Goal: Find specific page/section: Find specific page/section

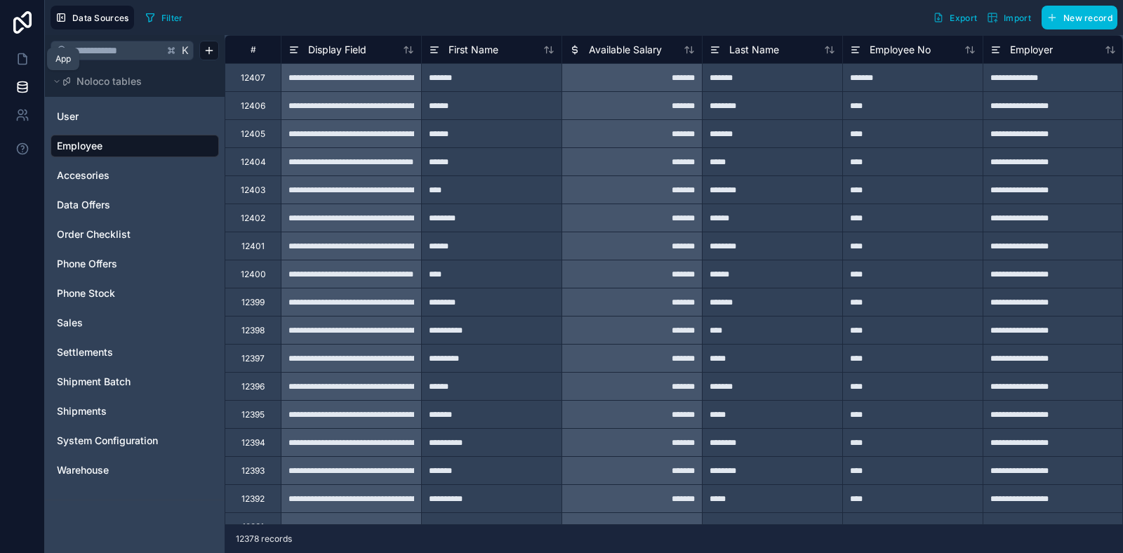
click at [20, 54] on icon at bounding box center [22, 59] width 14 height 14
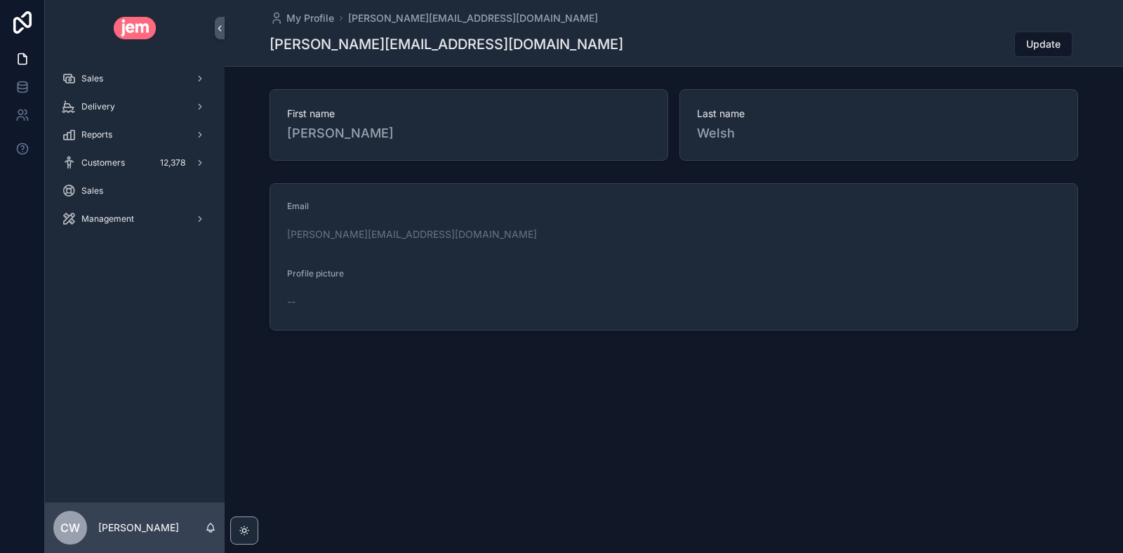
click at [121, 112] on div "Delivery" at bounding box center [135, 106] width 146 height 22
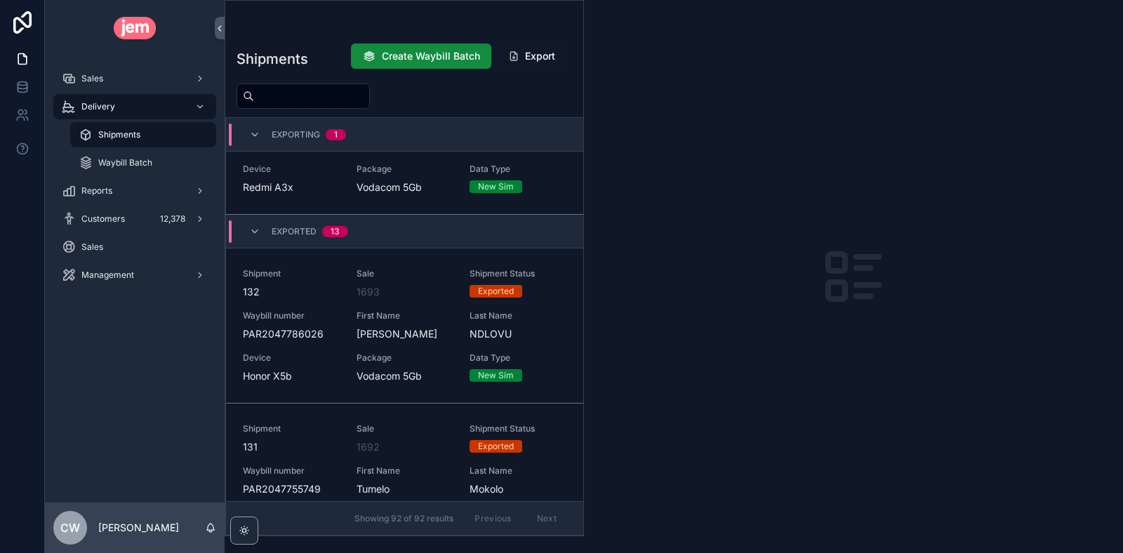
scroll to position [2701, 0]
click at [168, 107] on div "Delivery" at bounding box center [135, 106] width 146 height 22
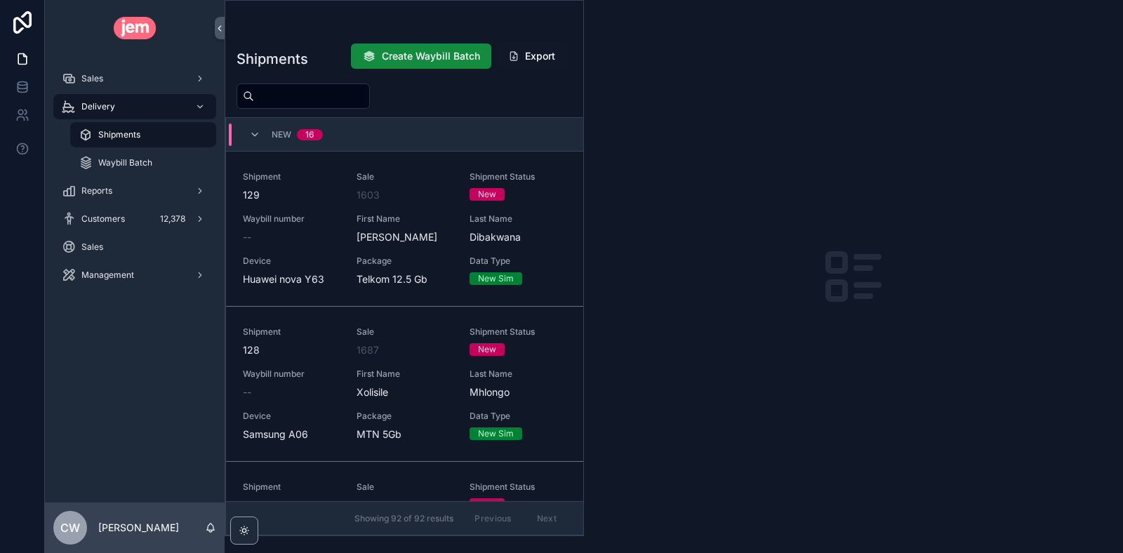
click at [125, 218] on div "Customers 12,378" at bounding box center [135, 219] width 146 height 22
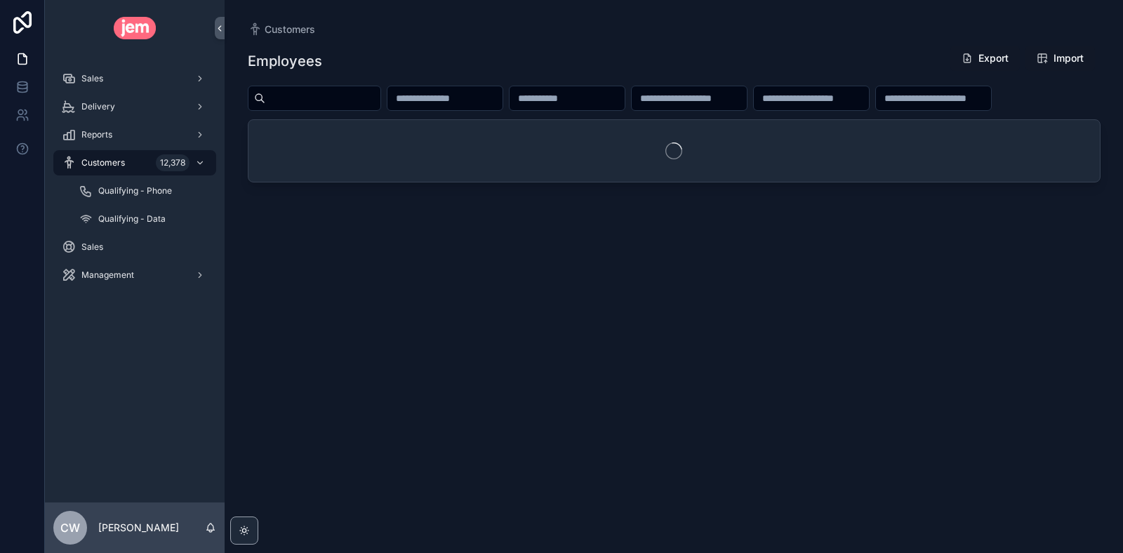
click at [334, 102] on input "scrollable content" at bounding box center [322, 98] width 115 height 20
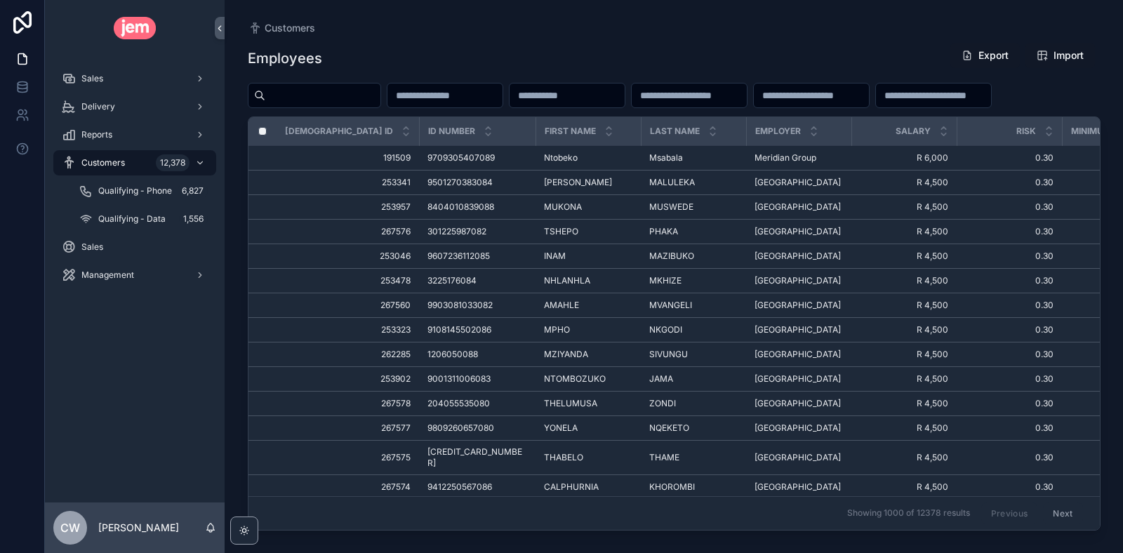
paste input "**********"
type input "**********"
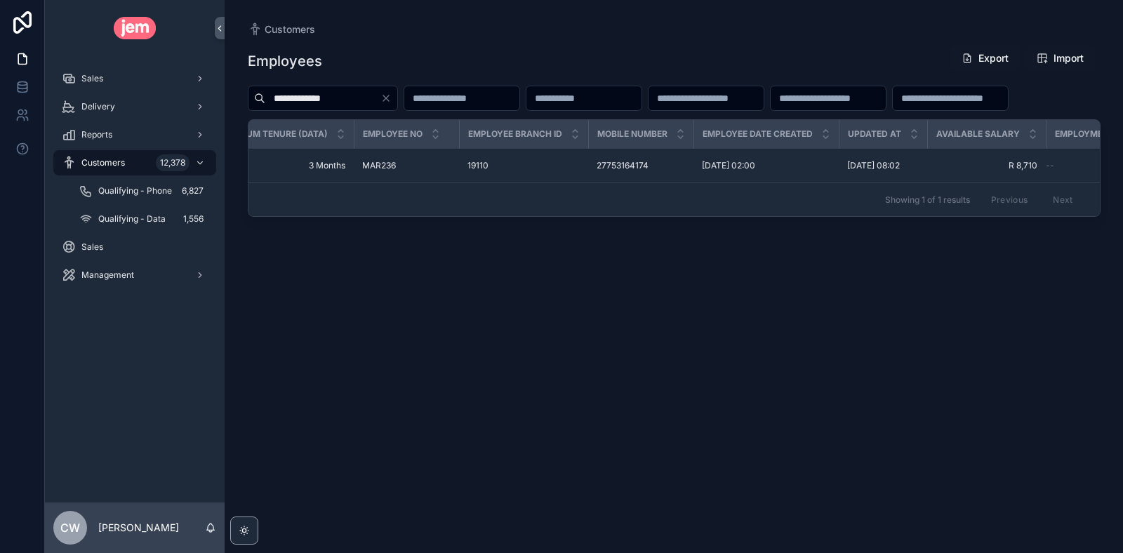
scroll to position [0, 1005]
click at [356, 171] on span "MAR236" at bounding box center [373, 165] width 34 height 11
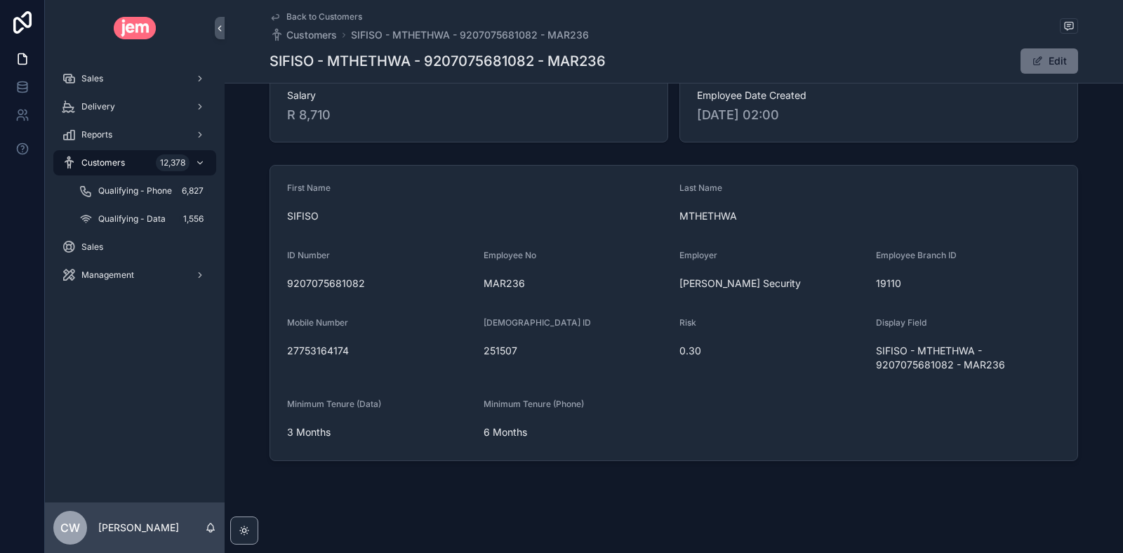
scroll to position [39, 0]
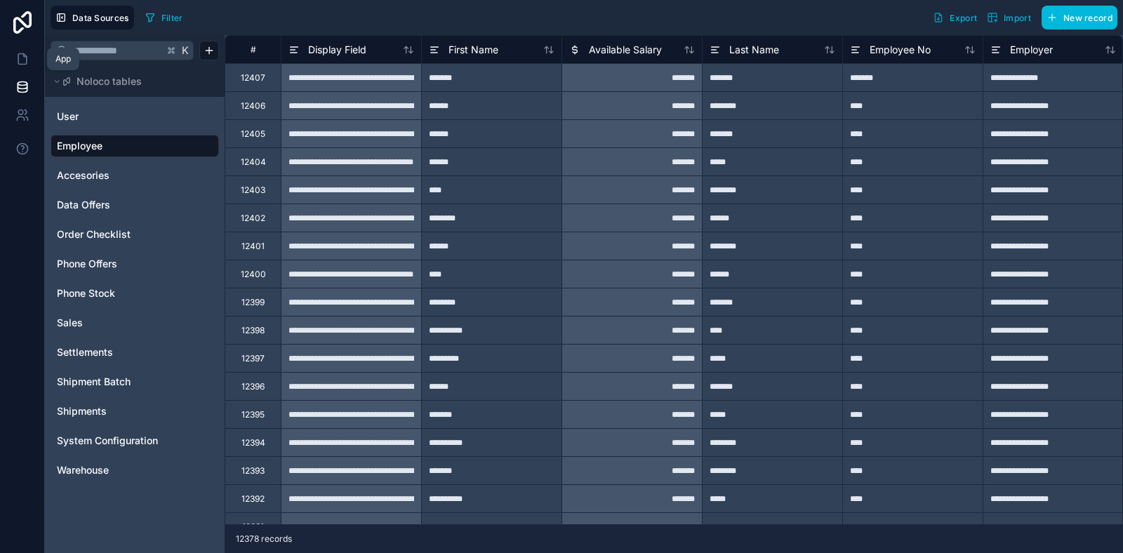
click at [23, 58] on icon at bounding box center [22, 59] width 14 height 14
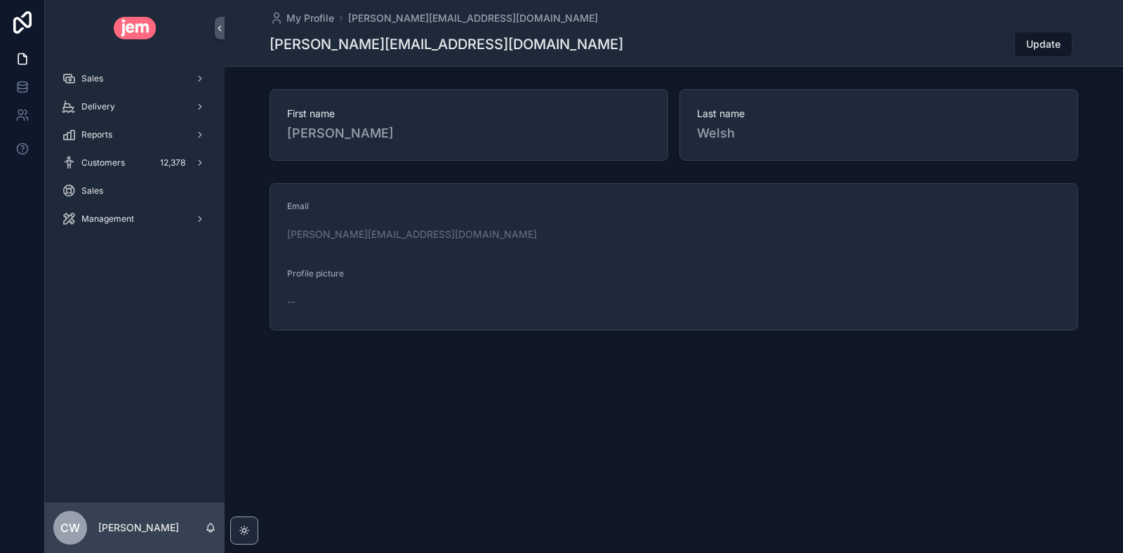
click at [107, 107] on span "Delivery" at bounding box center [98, 106] width 34 height 11
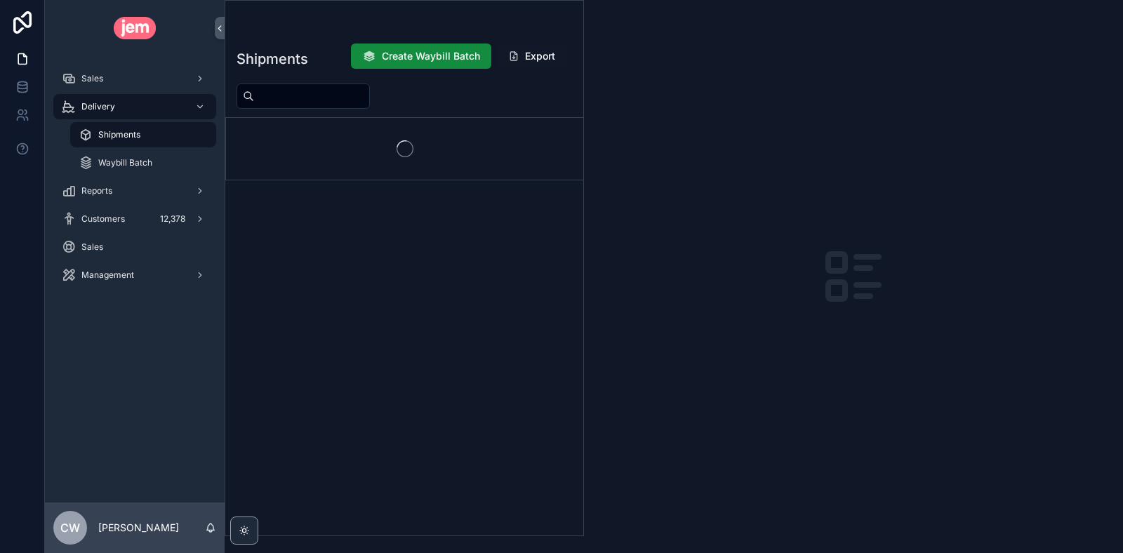
click at [124, 131] on span "Shipments" at bounding box center [119, 134] width 42 height 11
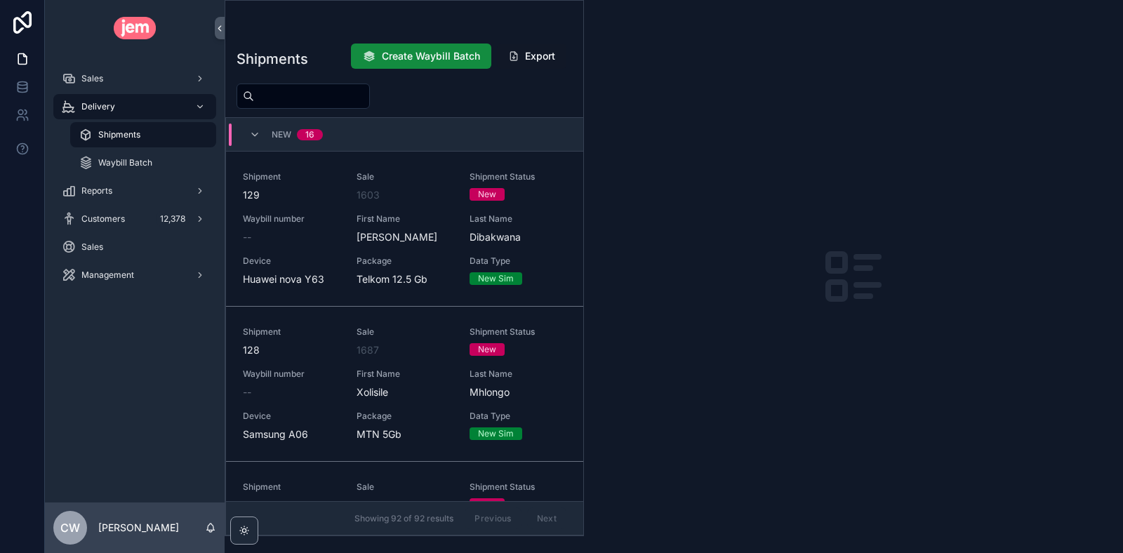
click at [300, 94] on input "scrollable content" at bounding box center [311, 96] width 115 height 20
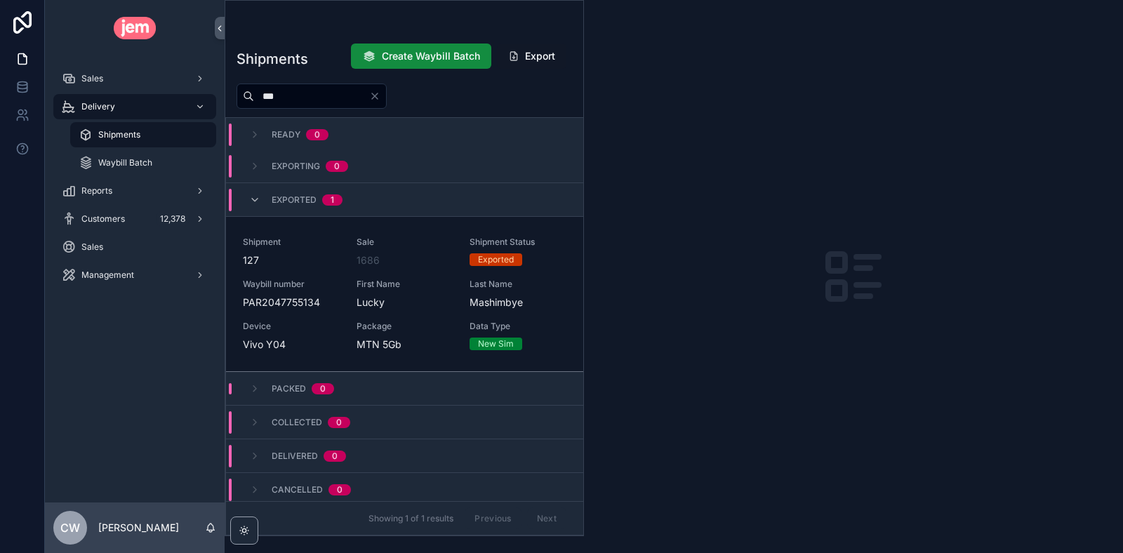
scroll to position [37, 0]
type input "***"
click at [373, 255] on span "1686" at bounding box center [367, 259] width 23 height 14
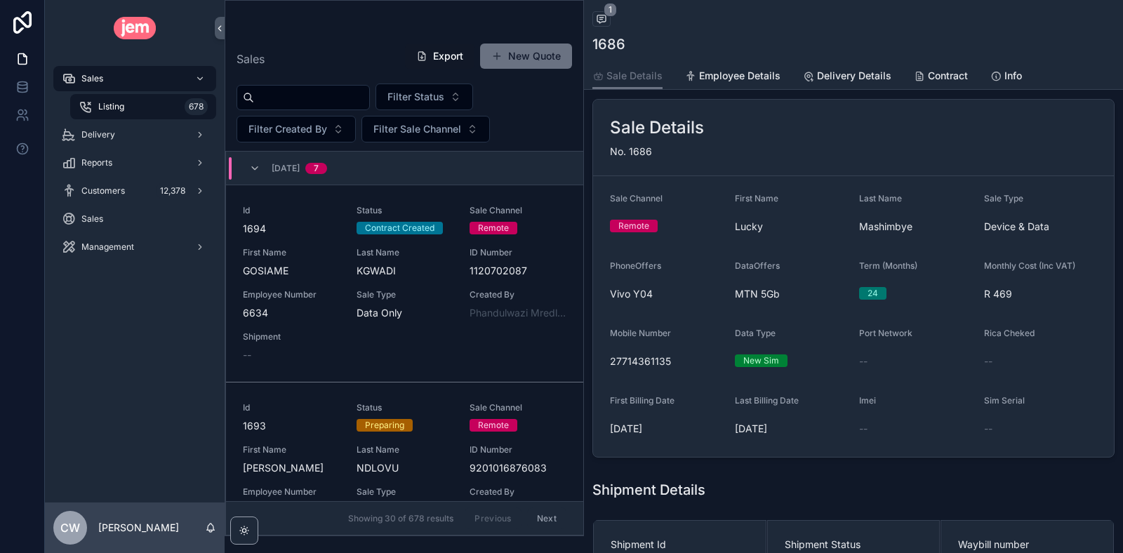
scroll to position [72, 0]
click at [267, 100] on input "scrollable content" at bounding box center [311, 98] width 115 height 20
type input "***"
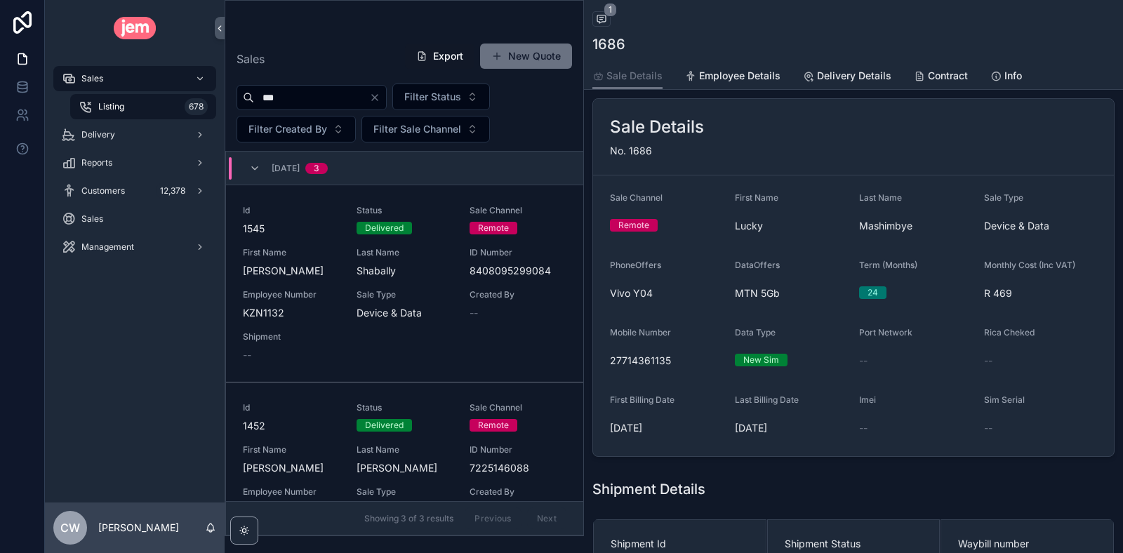
click at [451, 280] on div "Id 1545 Status Delivered Sale Channel Remote First Name [PERSON_NAME] Last Name…" at bounding box center [404, 283] width 323 height 157
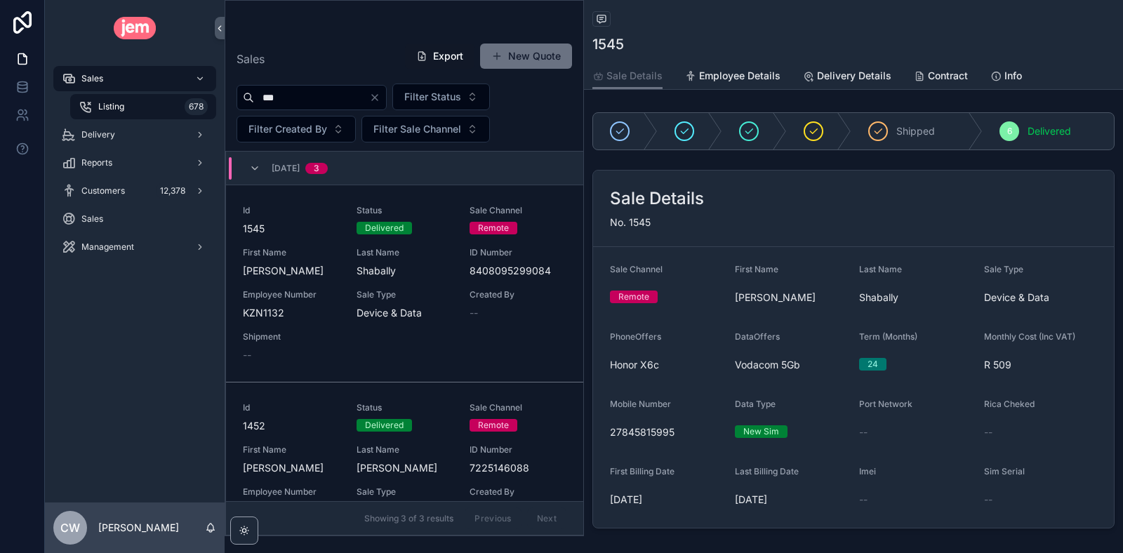
click at [315, 429] on span "1452" at bounding box center [291, 426] width 97 height 14
click at [109, 132] on span "Delivery" at bounding box center [98, 134] width 34 height 11
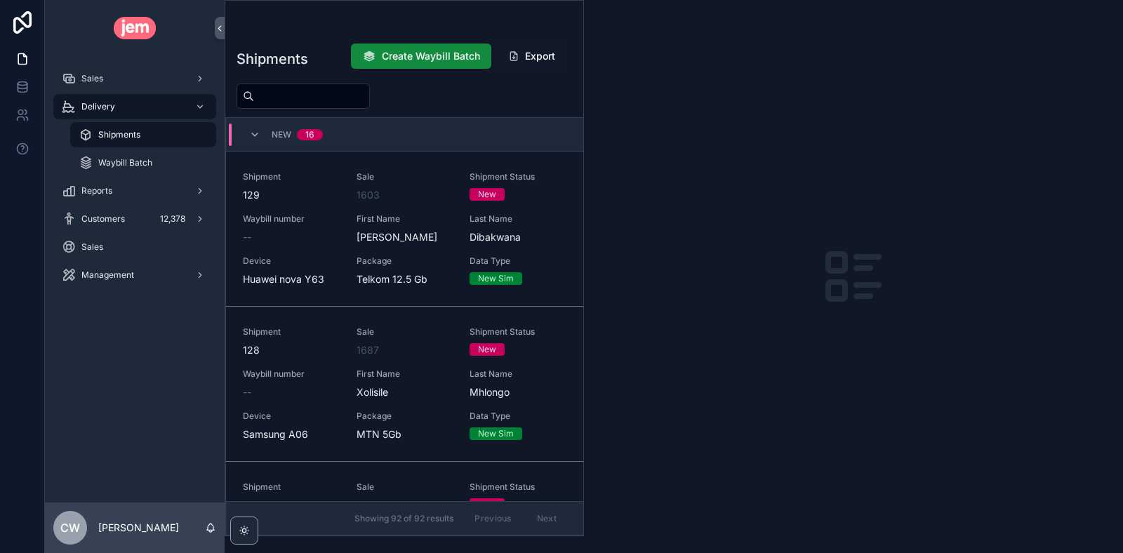
click at [129, 140] on span "Shipments" at bounding box center [119, 134] width 42 height 11
click at [300, 97] on input "scrollable content" at bounding box center [311, 96] width 115 height 20
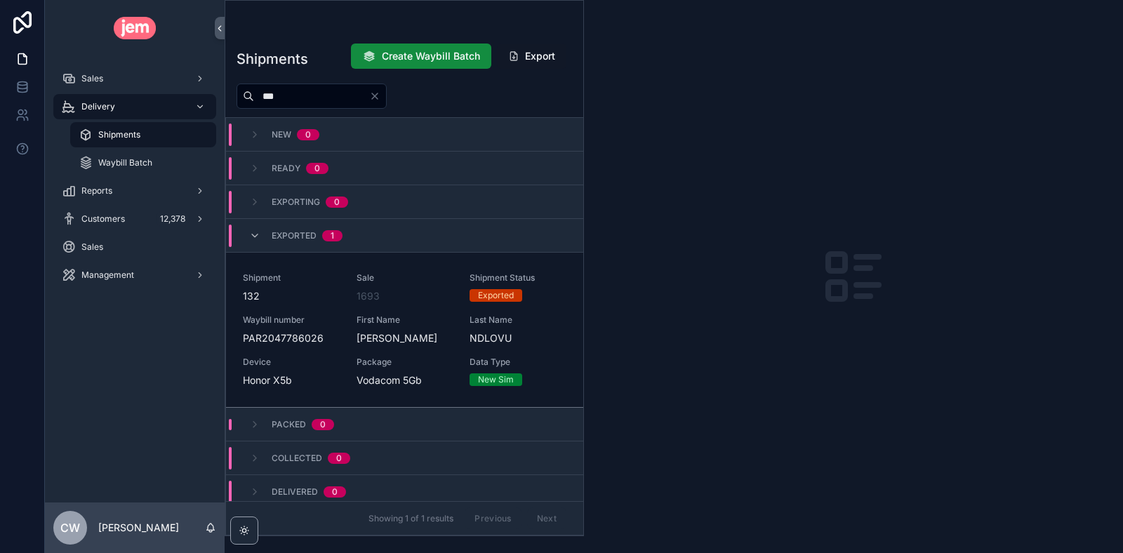
type input "***"
click at [413, 277] on span "Sale" at bounding box center [404, 277] width 97 height 11
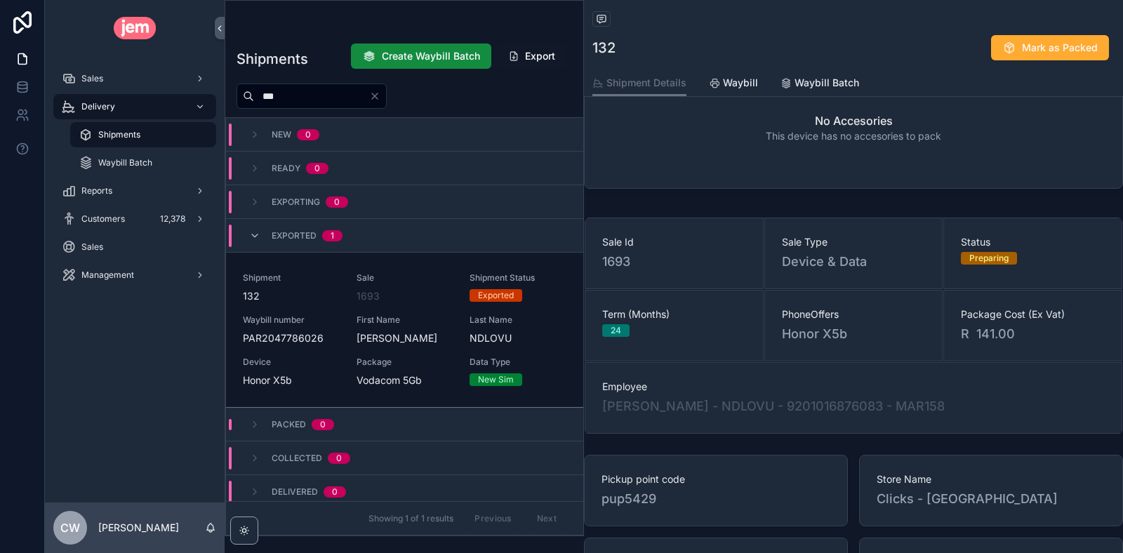
scroll to position [307, 0]
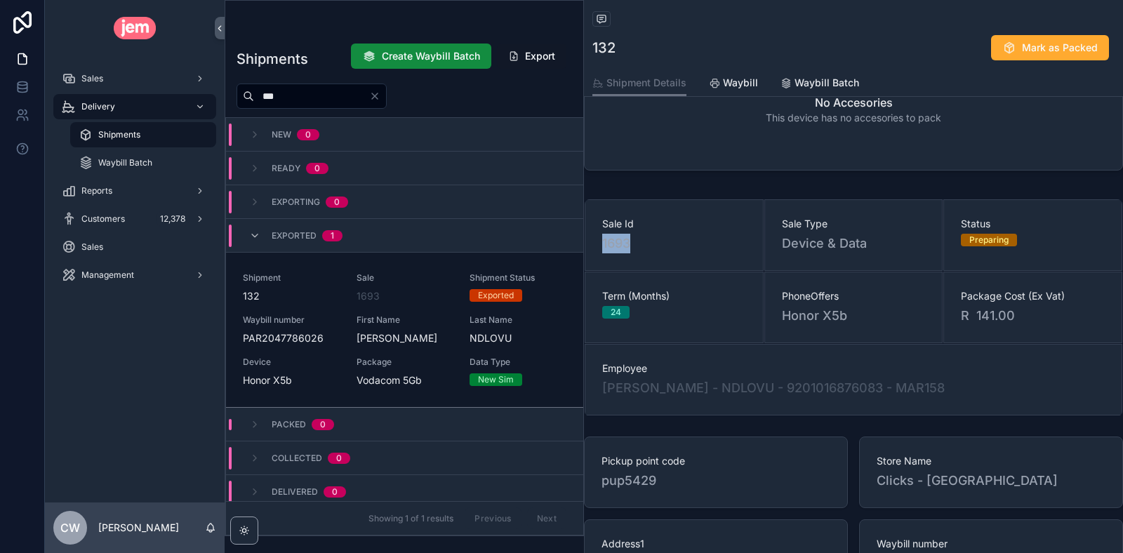
drag, startPoint x: 633, startPoint y: 244, endPoint x: 603, endPoint y: 245, distance: 29.5
click at [603, 245] on span "1693" at bounding box center [674, 244] width 144 height 20
copy span "1693"
click at [123, 77] on div "Sales" at bounding box center [135, 78] width 146 height 22
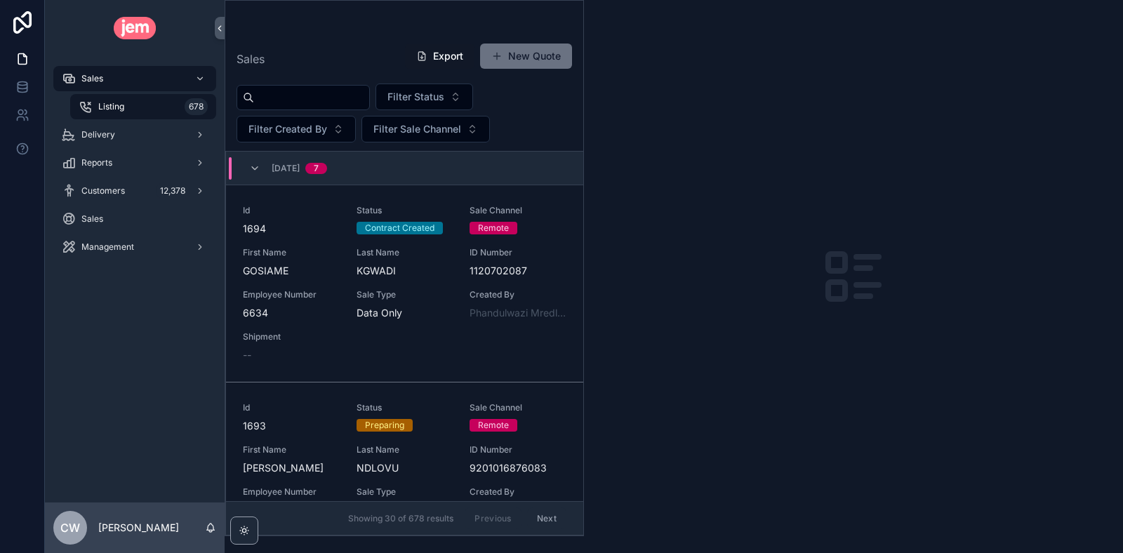
click at [286, 100] on input "scrollable content" at bounding box center [311, 98] width 115 height 20
paste input "****"
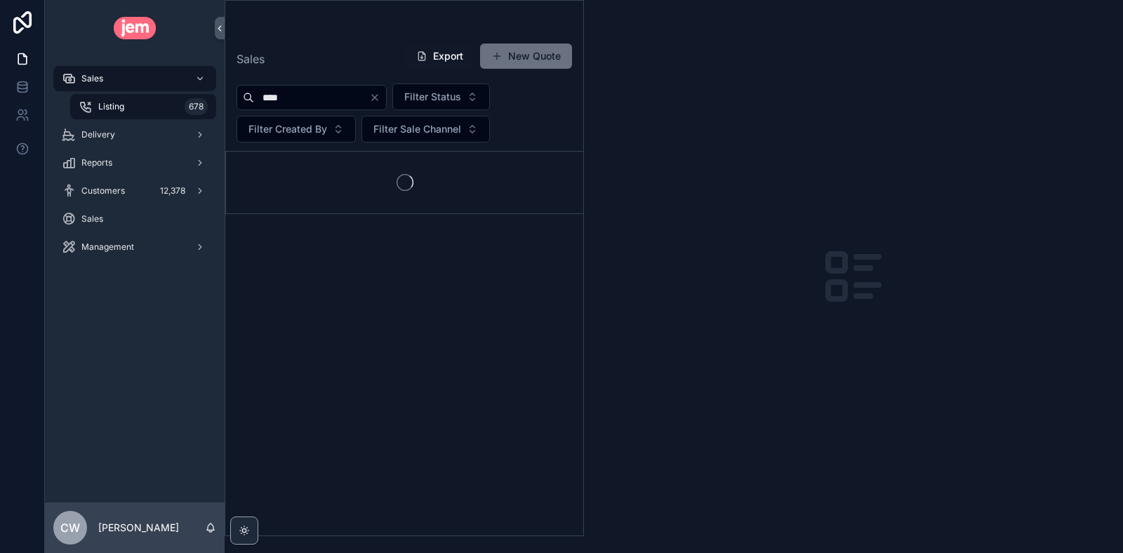
type input "****"
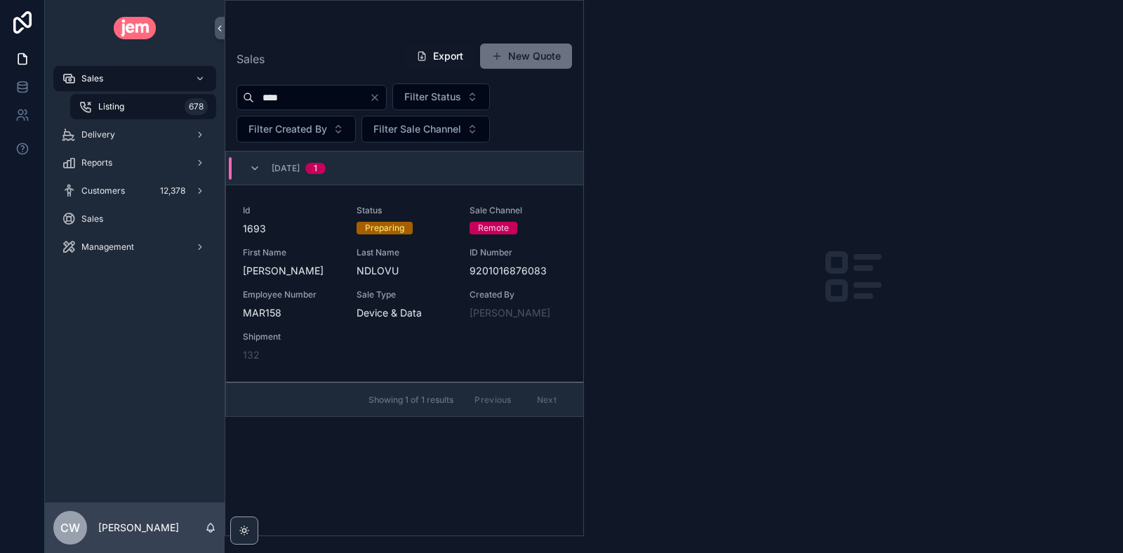
click at [422, 209] on span "Status" at bounding box center [404, 210] width 97 height 11
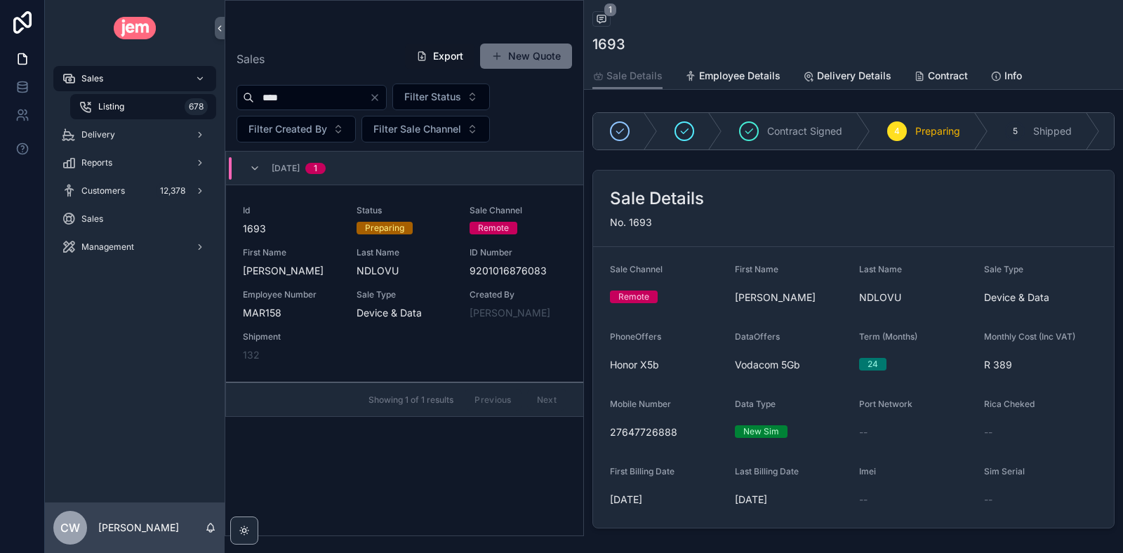
click at [942, 69] on span "Contract" at bounding box center [948, 76] width 40 height 14
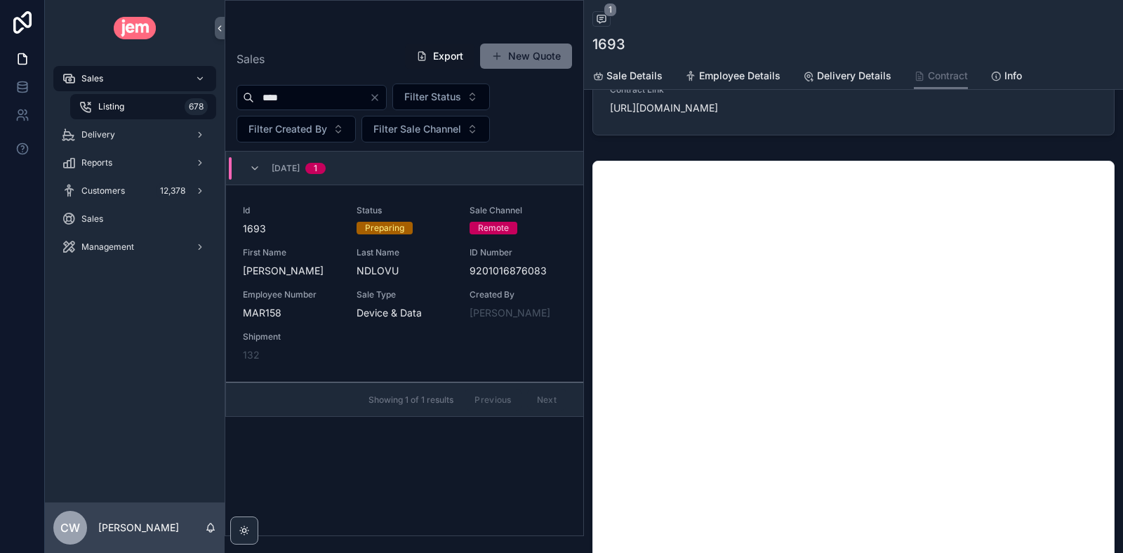
scroll to position [50, 0]
click at [377, 98] on icon "Clear" at bounding box center [375, 98] width 6 height 6
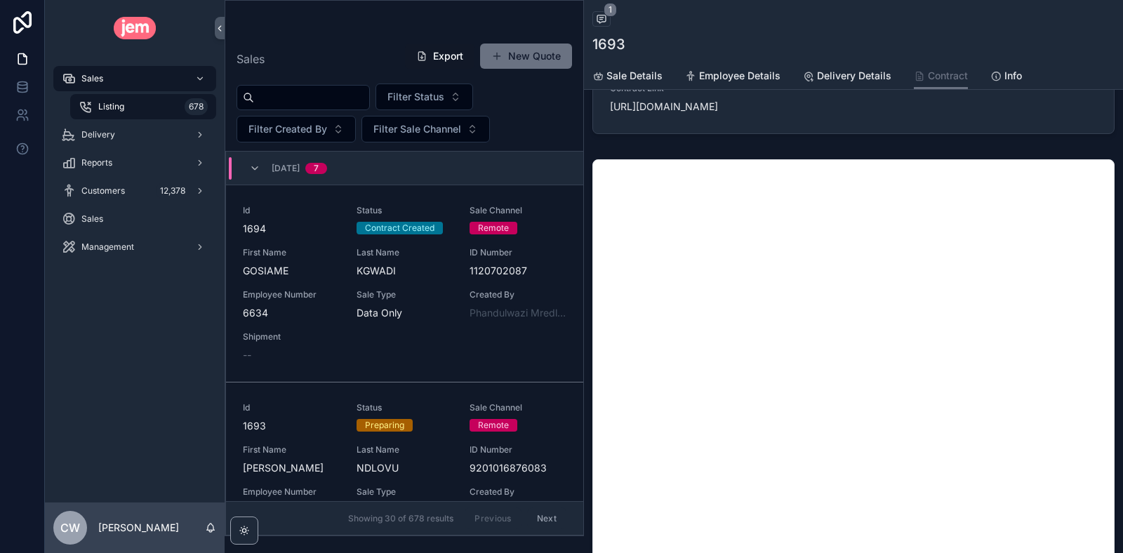
click at [288, 107] on div "scrollable content" at bounding box center [302, 97] width 133 height 25
click at [288, 100] on input "scrollable content" at bounding box center [311, 98] width 115 height 20
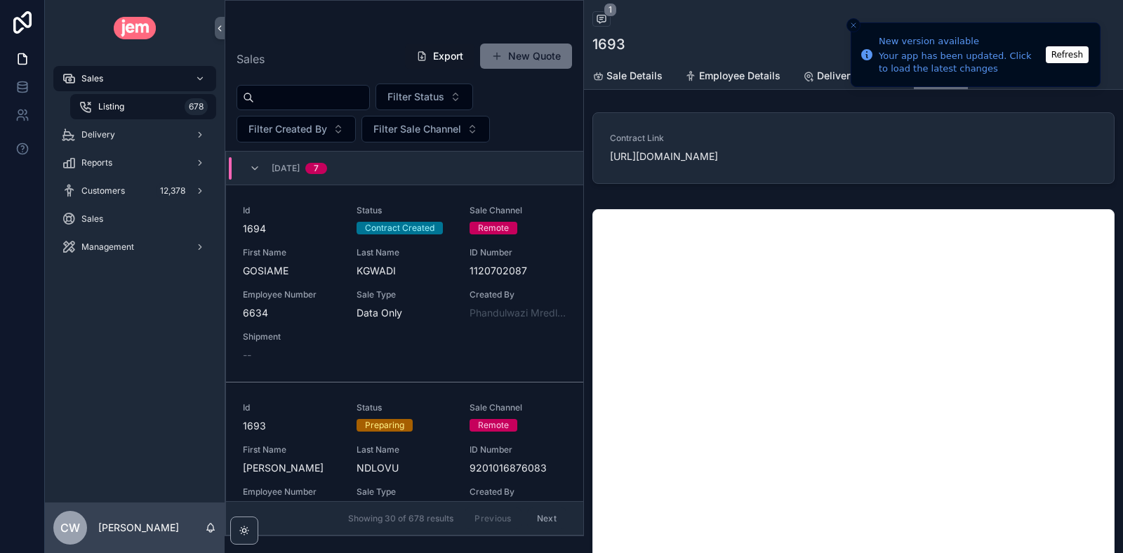
scroll to position [231, 0]
